Goal: Task Accomplishment & Management: Manage account settings

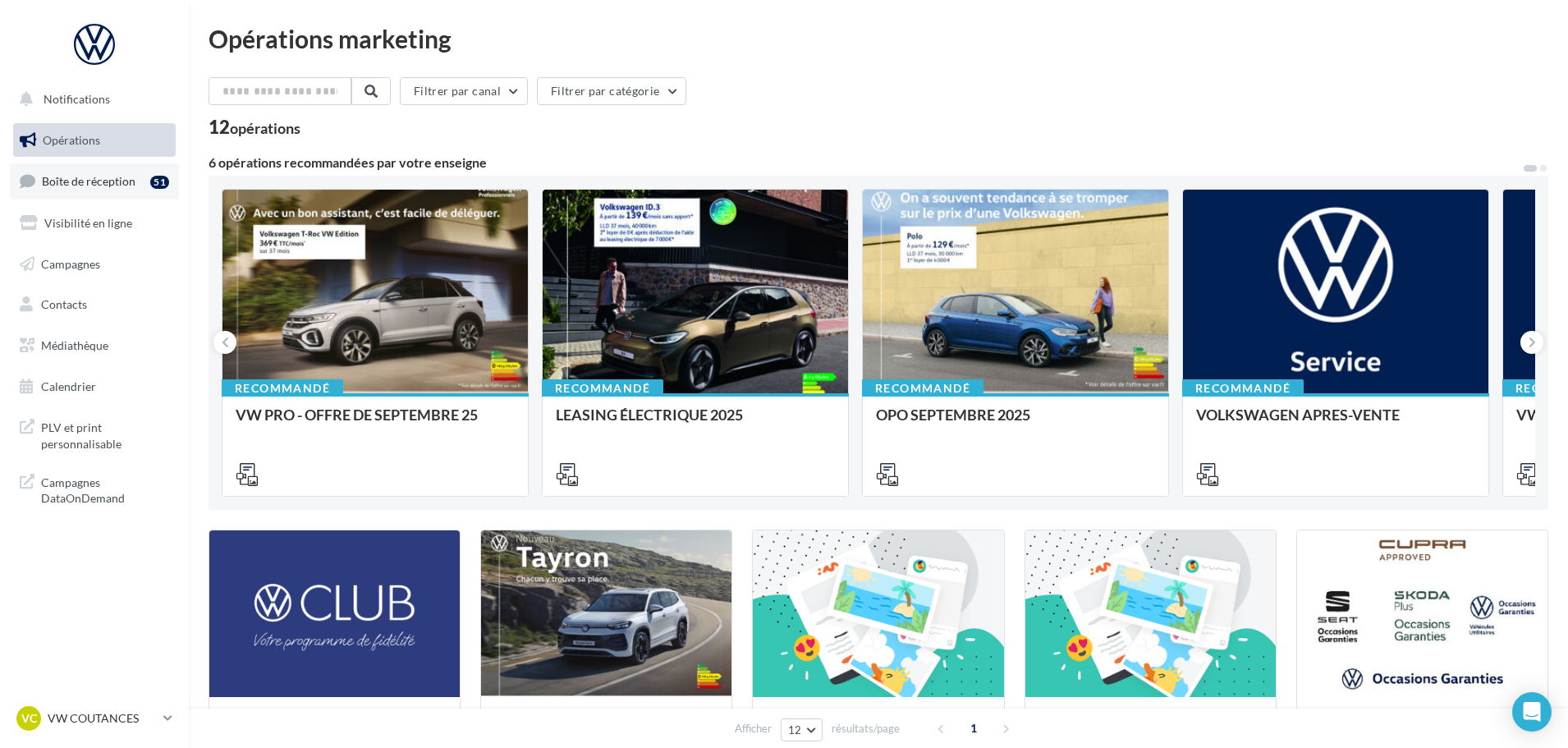
click at [131, 195] on link "Boîte de réception 51" at bounding box center [94, 181] width 169 height 35
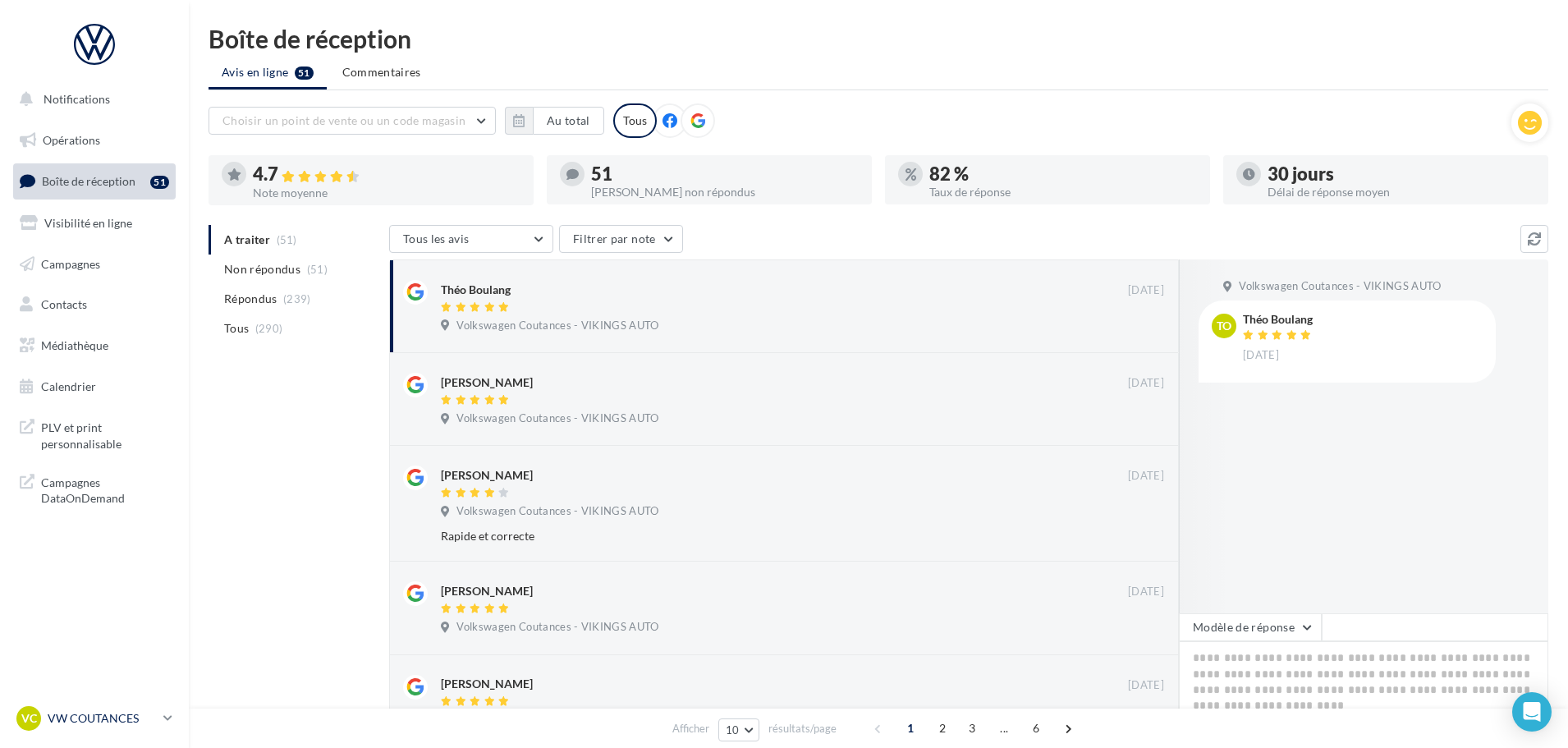
click at [93, 716] on p "VW COUTANCES" at bounding box center [102, 718] width 109 height 17
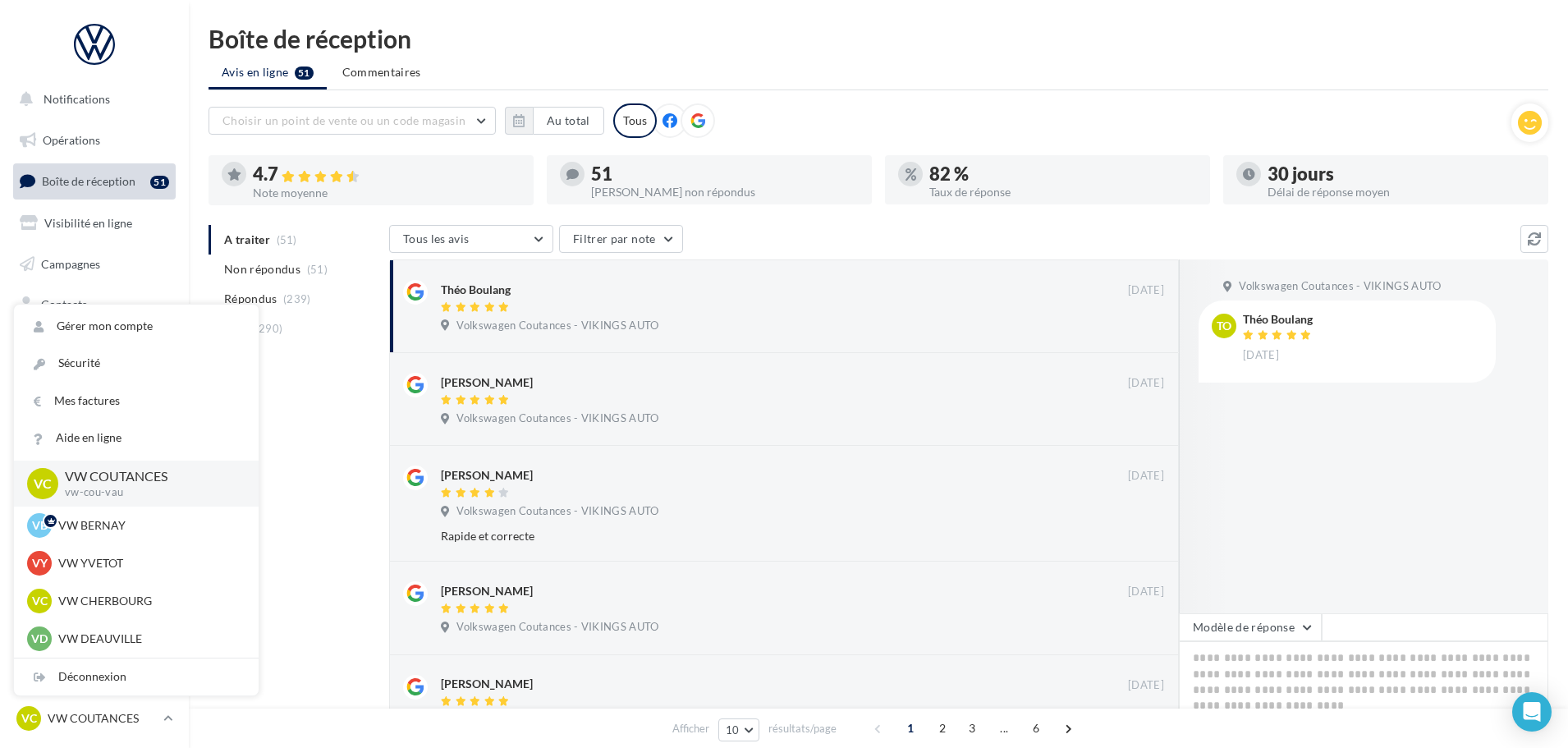
click at [322, 573] on div "A traiter (51) Non répondus (51) Répondus (239) Tous (290) Tous les avis Tous l…" at bounding box center [878, 741] width 1340 height 1032
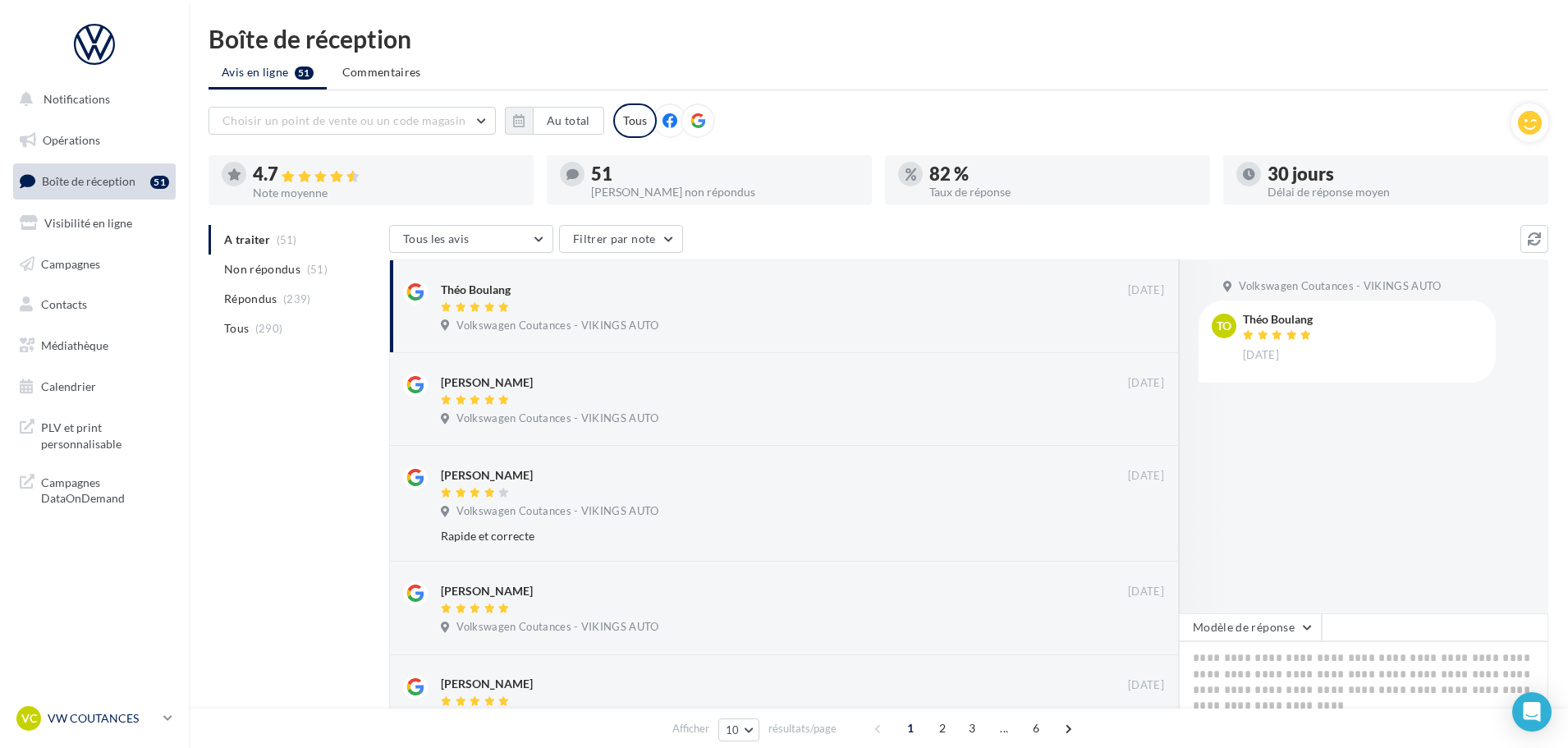
click at [127, 708] on div "VC VW COUTANCES vw-cou-vau" at bounding box center [87, 719] width 140 height 25
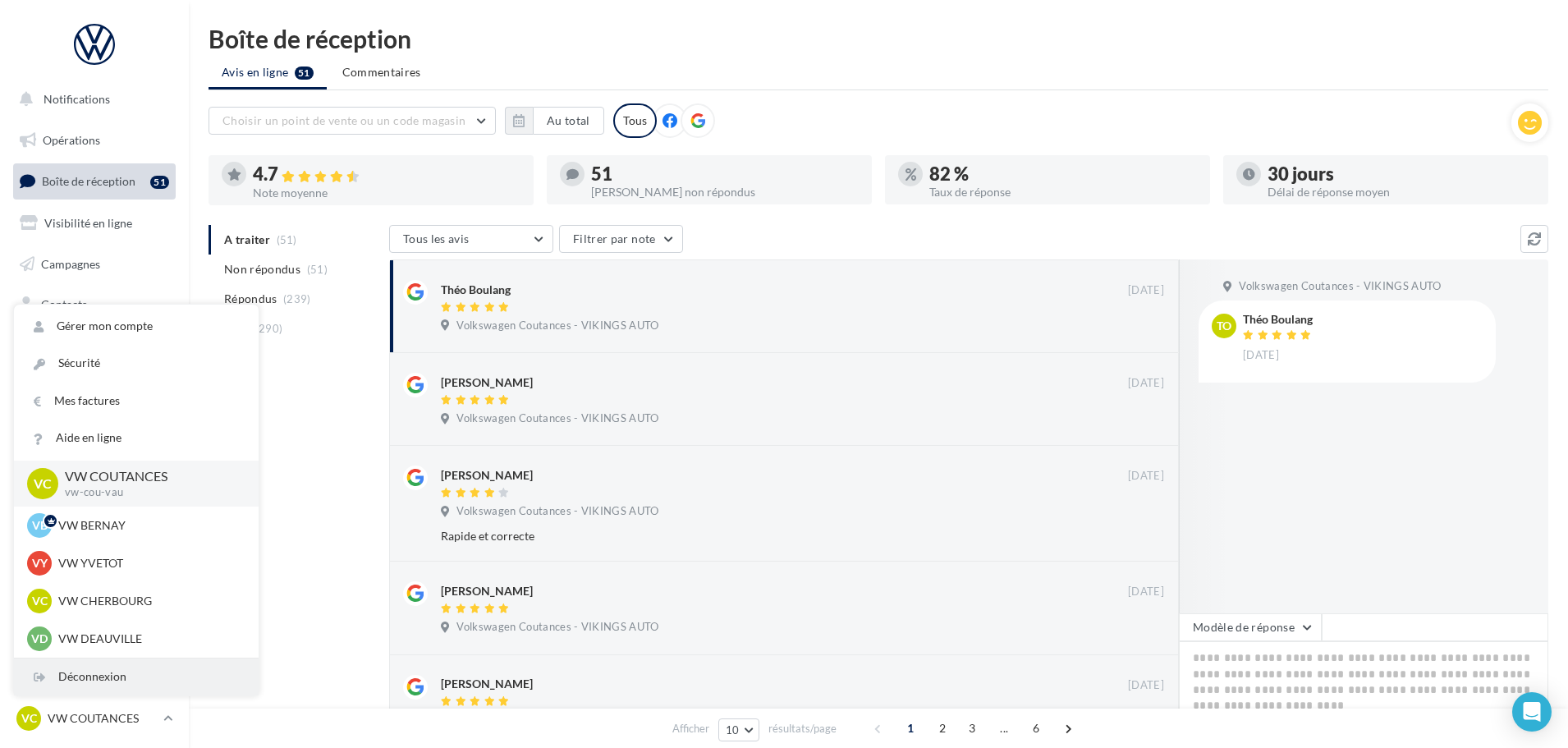
click at [129, 666] on div "Déconnexion" at bounding box center [137, 677] width 245 height 37
